Goal: Information Seeking & Learning: Learn about a topic

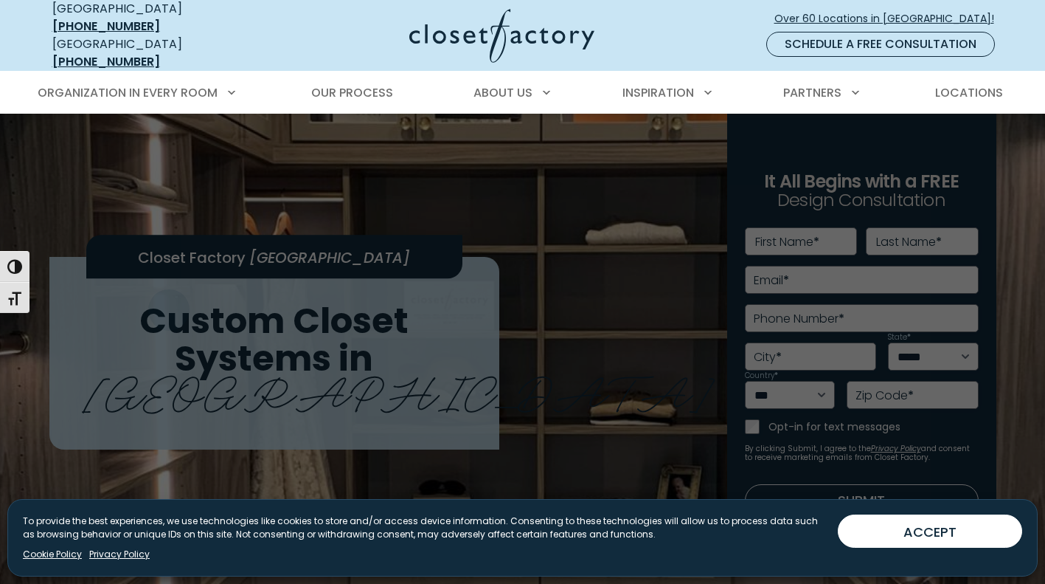
scroll to position [3, 0]
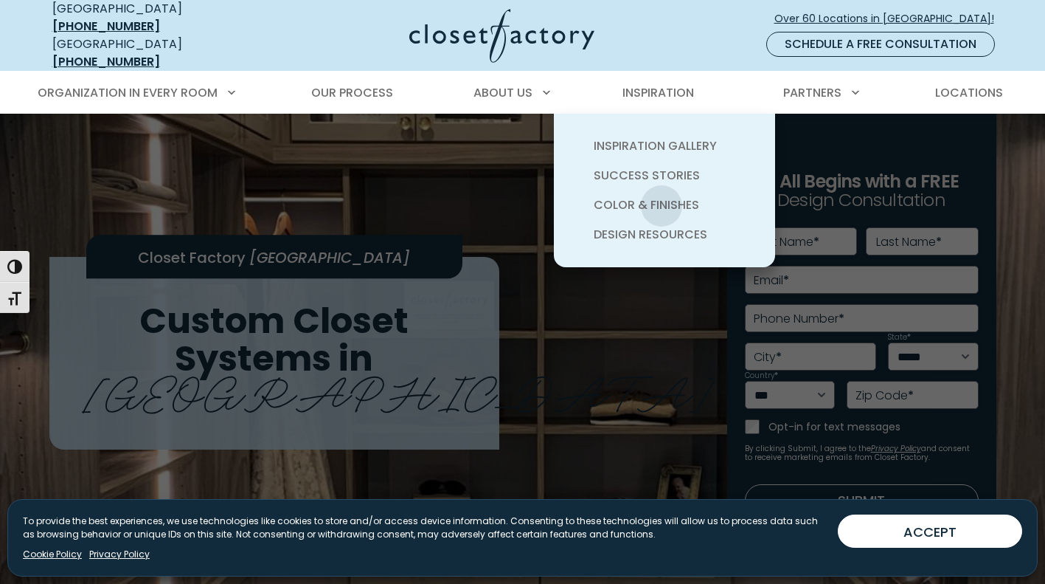
click at [662, 196] on span "Color & Finishes" at bounding box center [646, 204] width 105 height 17
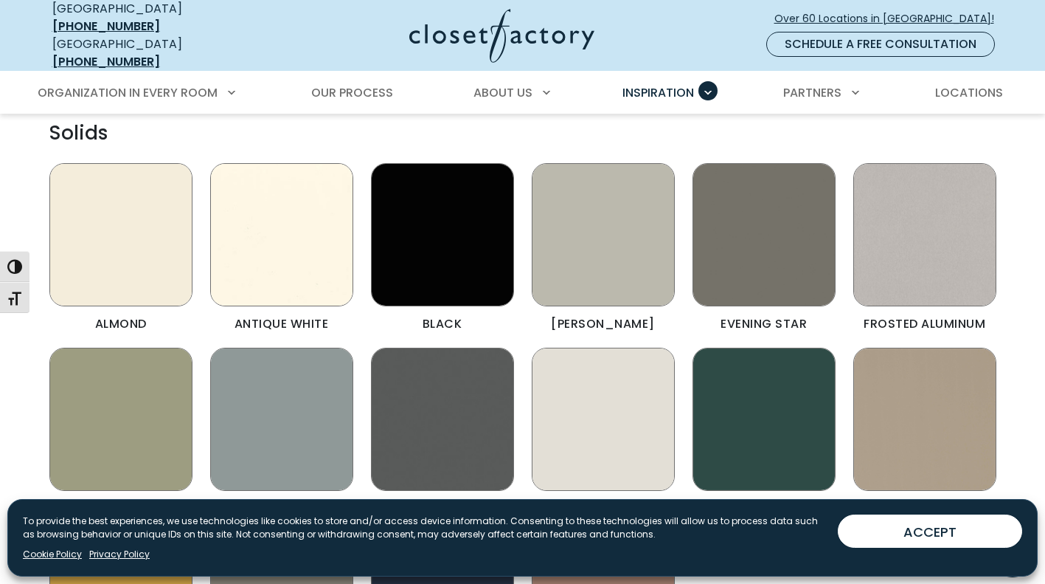
scroll to position [1665, 0]
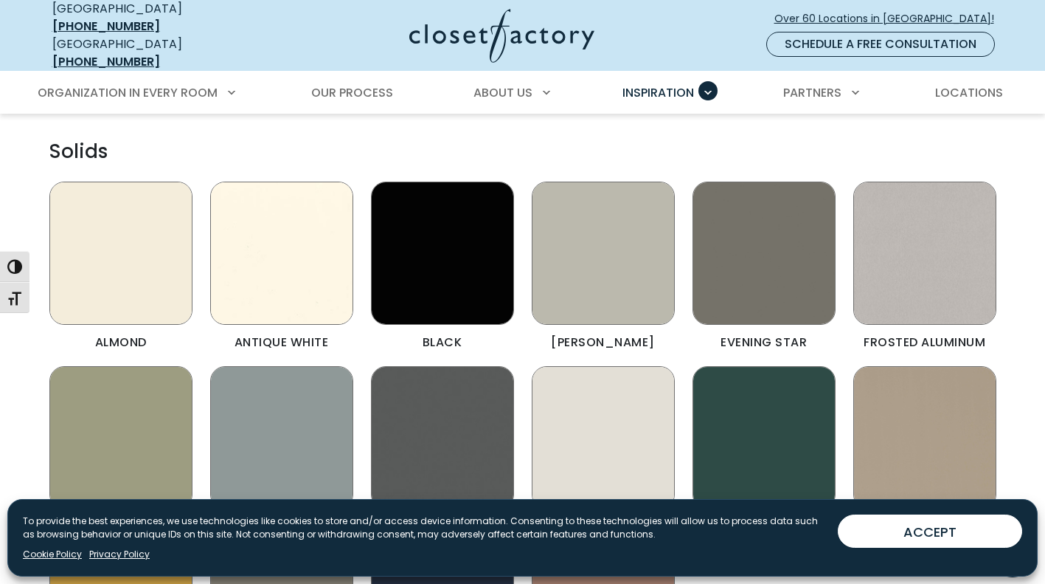
click at [894, 533] on button "ACCEPT" at bounding box center [930, 530] width 184 height 33
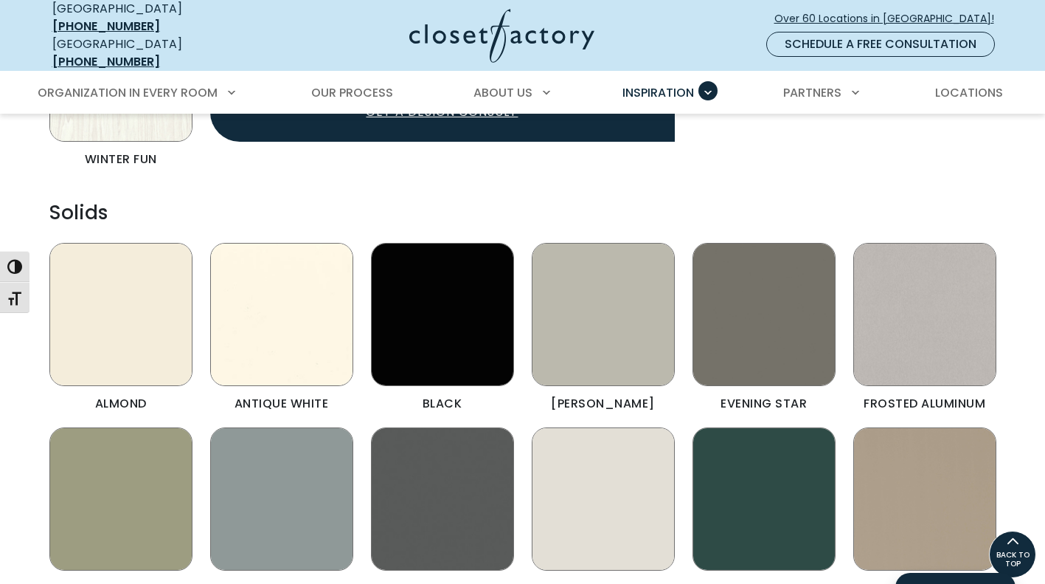
scroll to position [1601, 0]
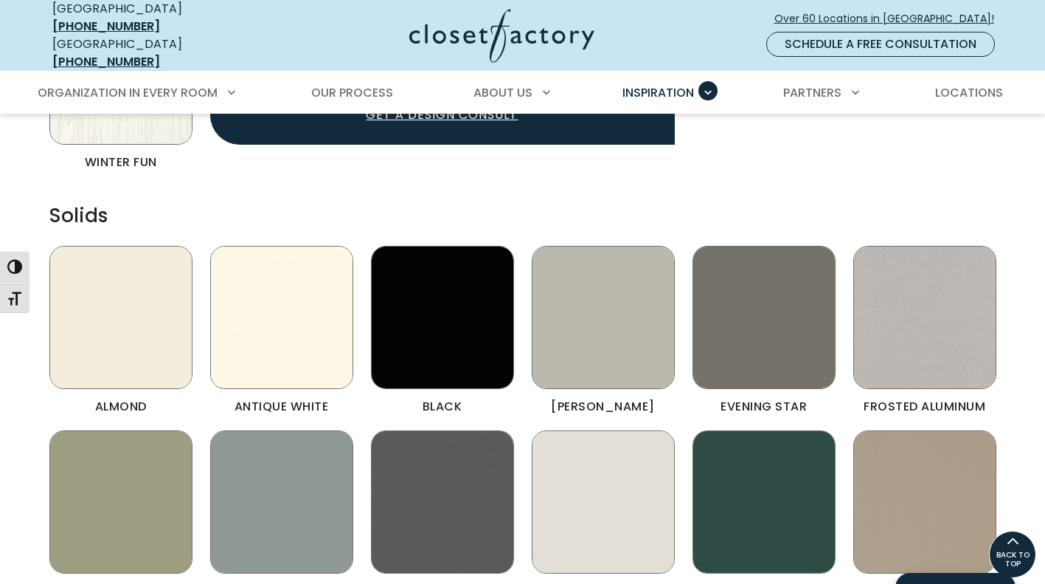
click at [766, 300] on img "Color & Finishes" at bounding box center [764, 317] width 143 height 143
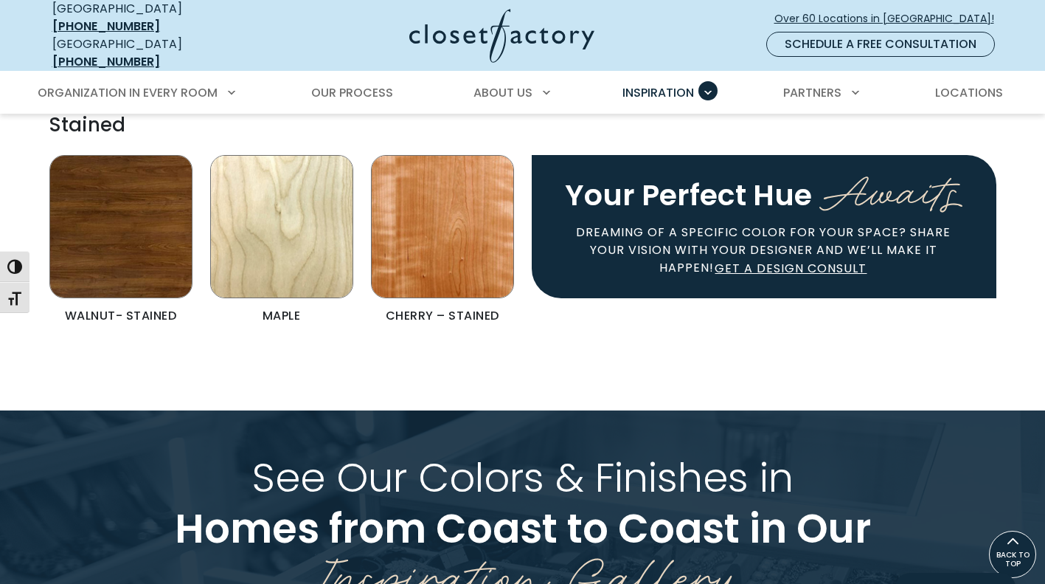
scroll to position [3326, 0]
